Goal: Find specific page/section: Find specific page/section

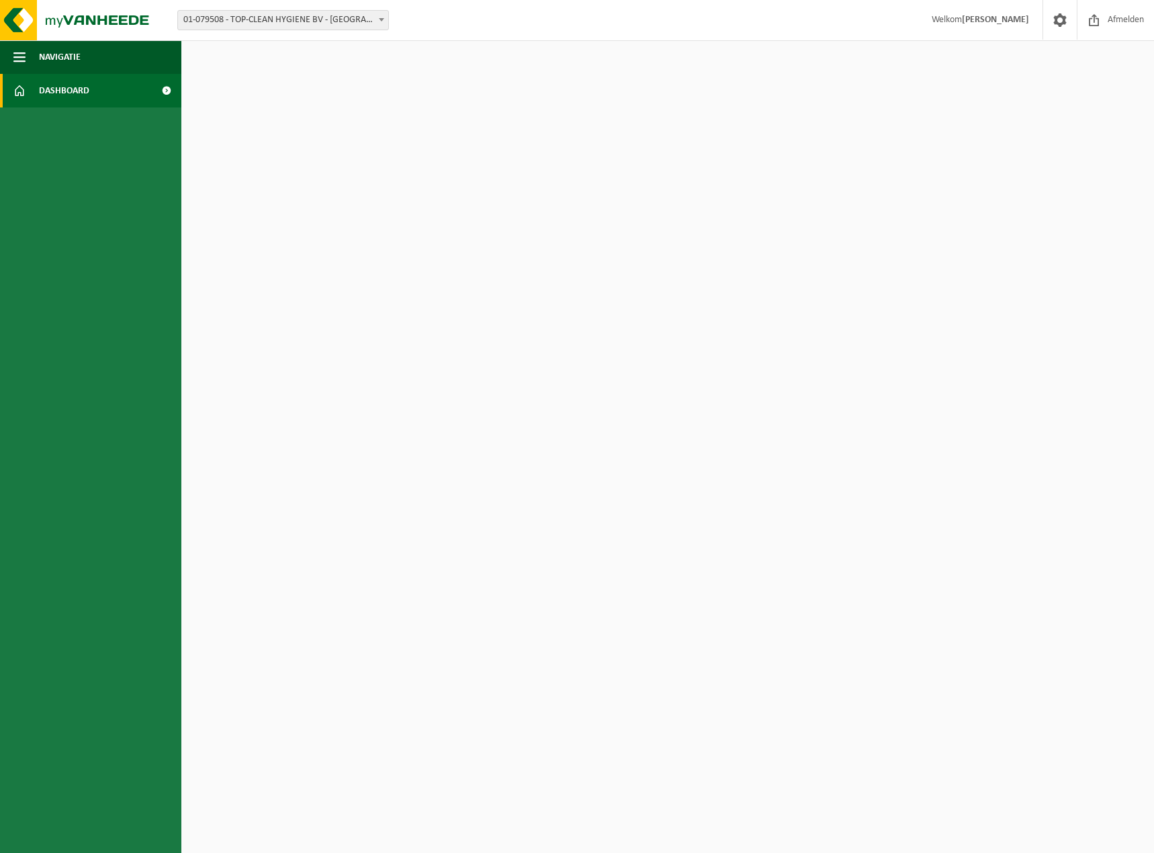
click at [50, 84] on span "Dashboard" at bounding box center [64, 91] width 50 height 34
click at [111, 23] on img at bounding box center [80, 20] width 161 height 40
click at [347, 12] on span "01-079508 - TOP-CLEAN HYGIENE BV - [GEOGRAPHIC_DATA]" at bounding box center [283, 20] width 210 height 19
click at [28, 24] on img at bounding box center [80, 20] width 161 height 40
click at [1130, 14] on span "Afmelden" at bounding box center [1126, 20] width 43 height 40
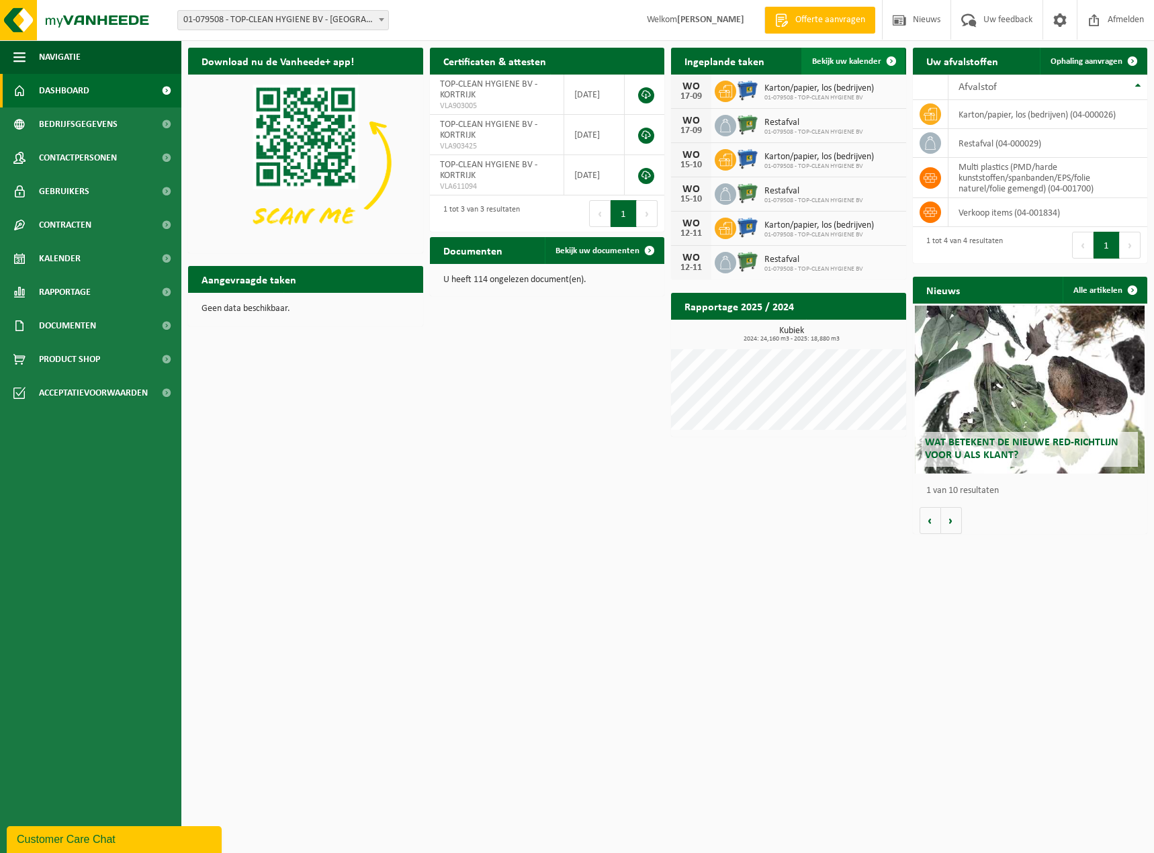
click at [857, 58] on span "Bekijk uw kalender" at bounding box center [846, 61] width 69 height 9
